Goal: Task Accomplishment & Management: Use online tool/utility

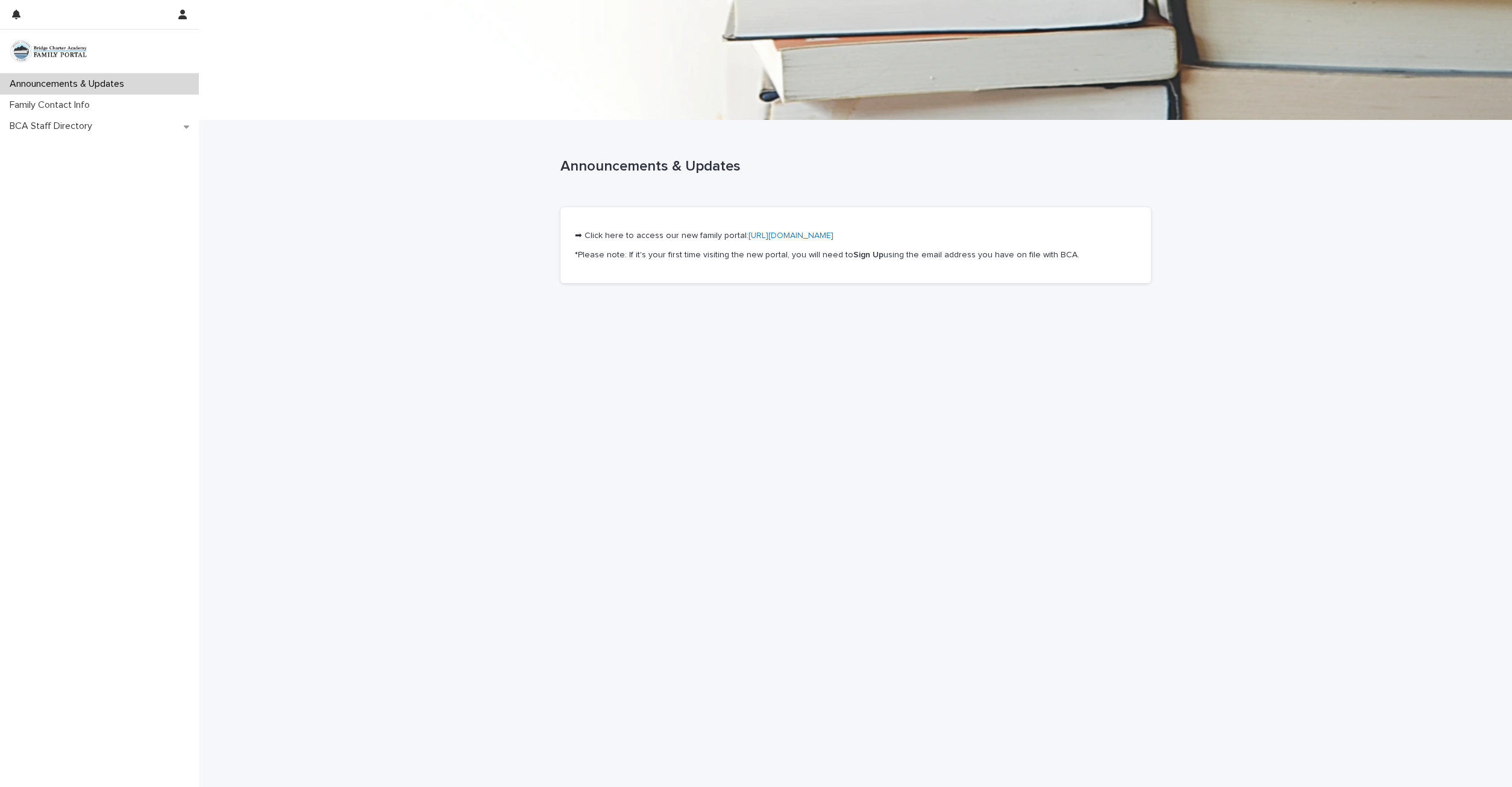
click at [785, 234] on link "[URL][DOMAIN_NAME]" at bounding box center [791, 235] width 85 height 9
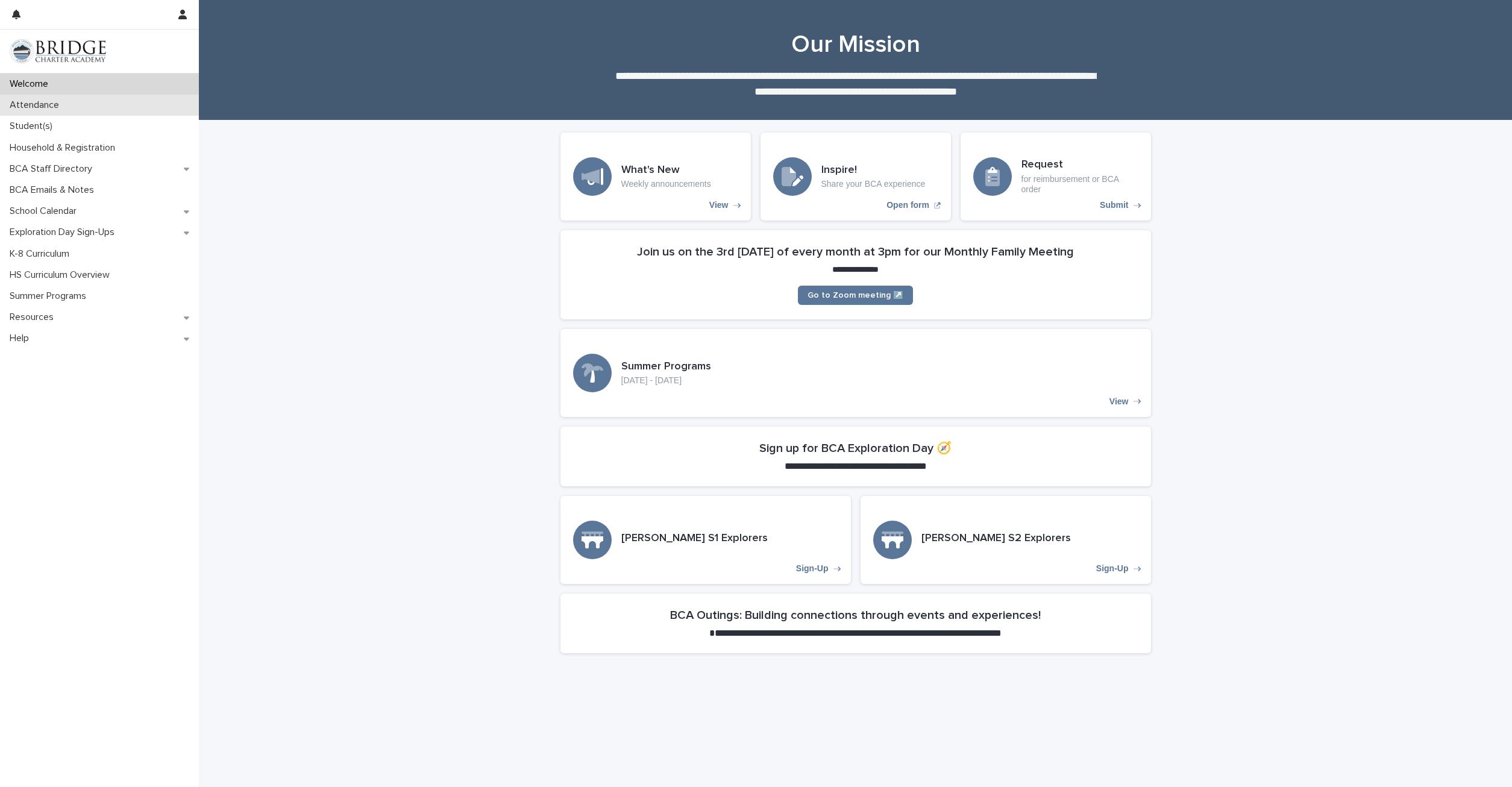
click at [44, 109] on p "Attendance" at bounding box center [37, 105] width 64 height 12
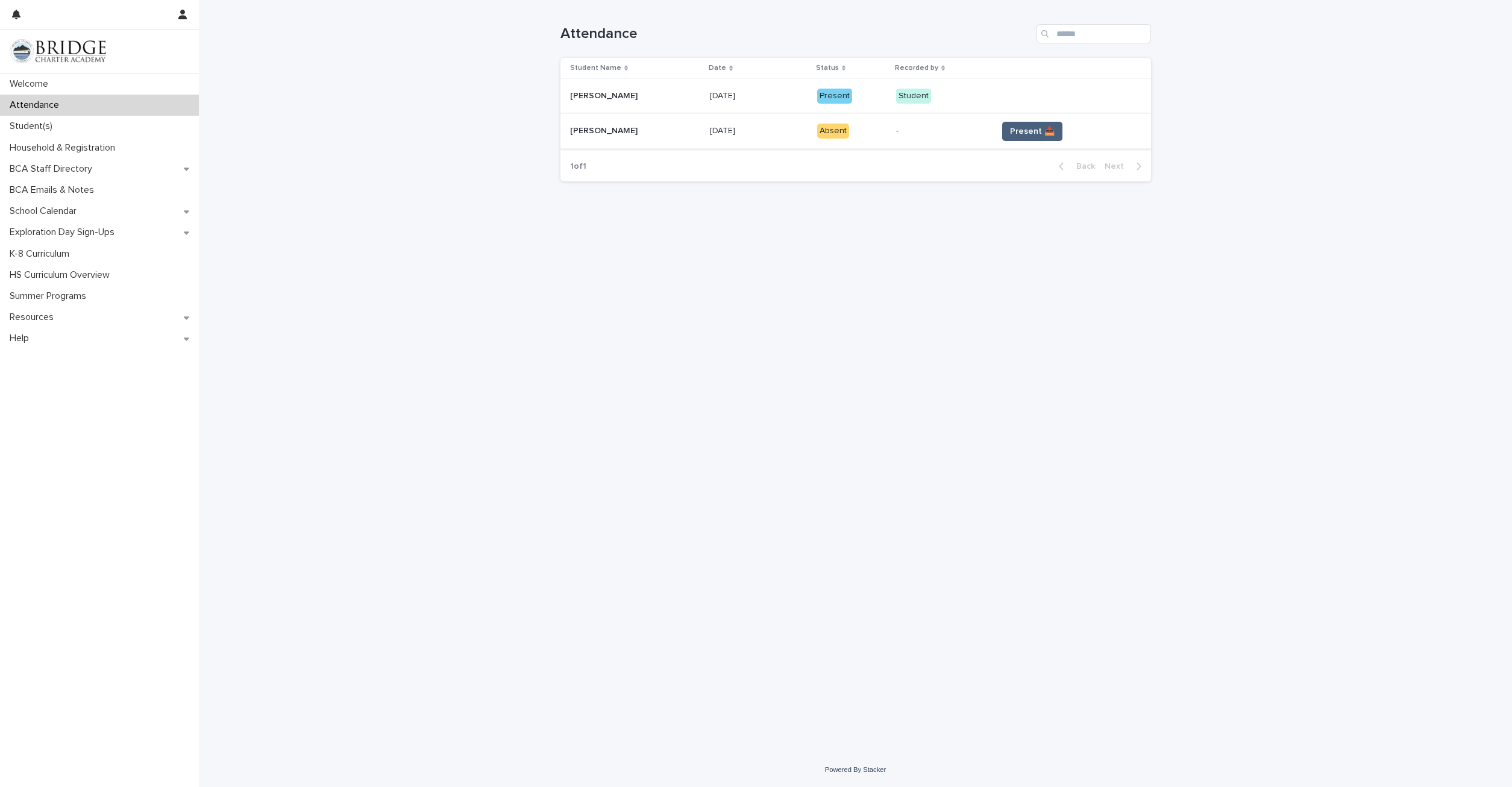
click at [1029, 131] on span "Present 📥" at bounding box center [1032, 131] width 44 height 12
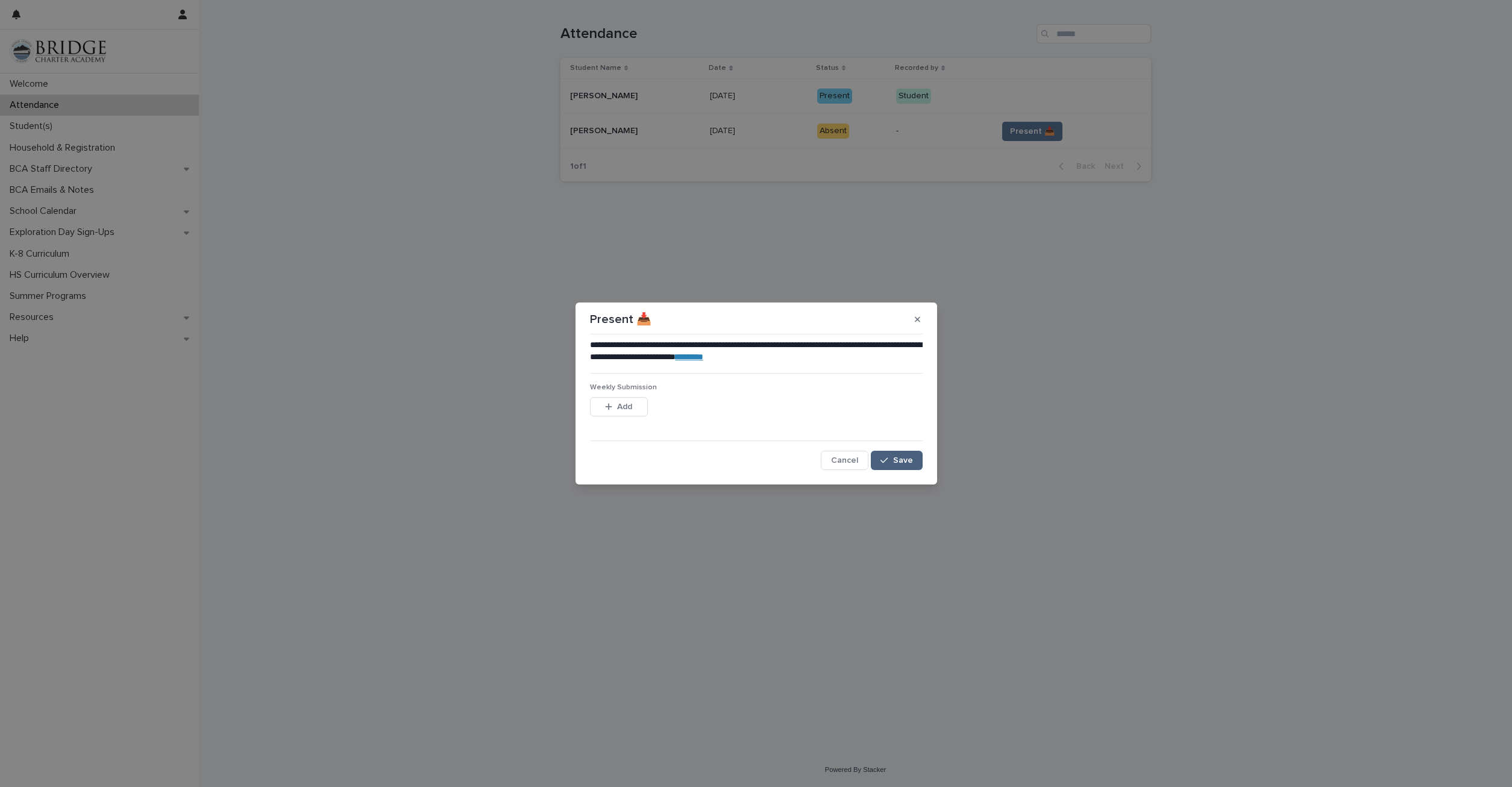
click at [898, 460] on span "Save" at bounding box center [903, 460] width 20 height 9
